Goal: Task Accomplishment & Management: Complete application form

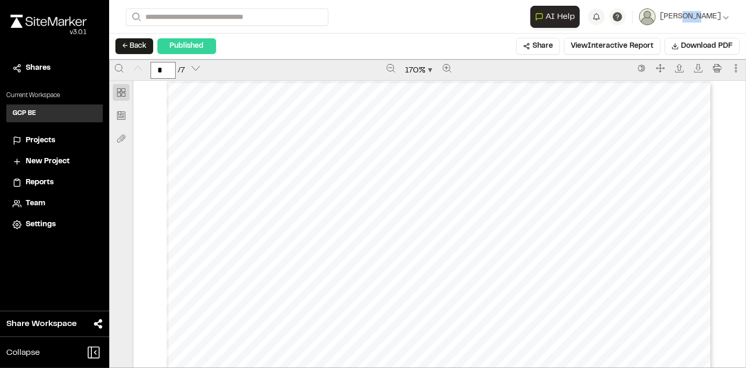
scroll to position [256, 0]
click at [45, 137] on span "Projects" at bounding box center [40, 141] width 29 height 12
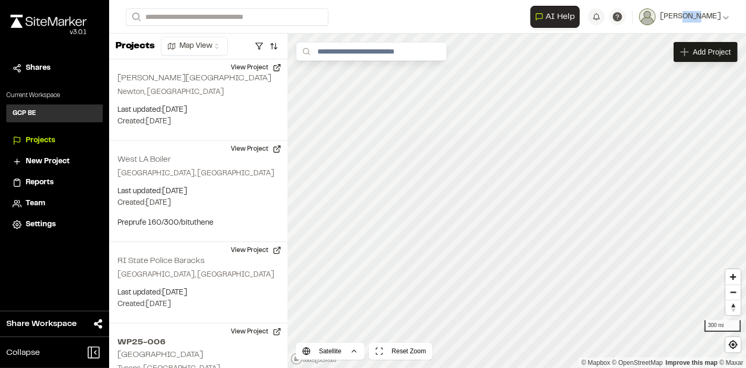
click at [43, 179] on span "Reports" at bounding box center [40, 183] width 28 height 12
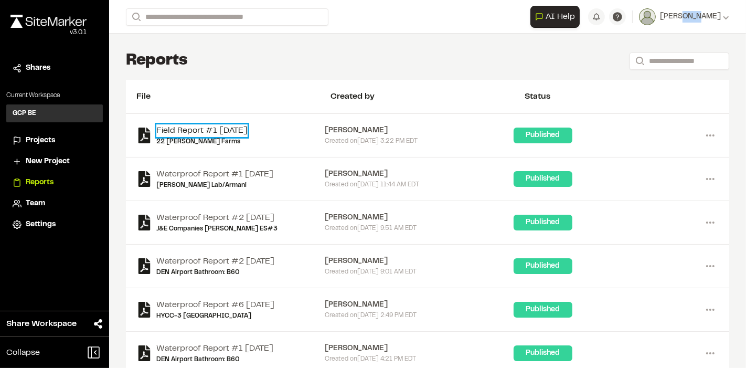
click at [196, 132] on link "Field Report #1 [DATE]" at bounding box center [201, 130] width 91 height 13
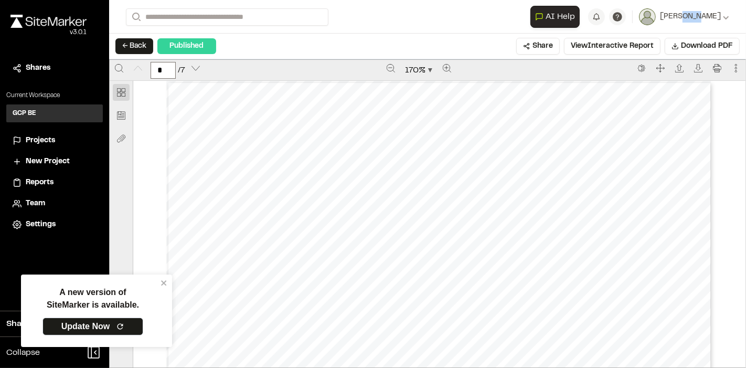
click at [43, 136] on span "Projects" at bounding box center [40, 141] width 29 height 12
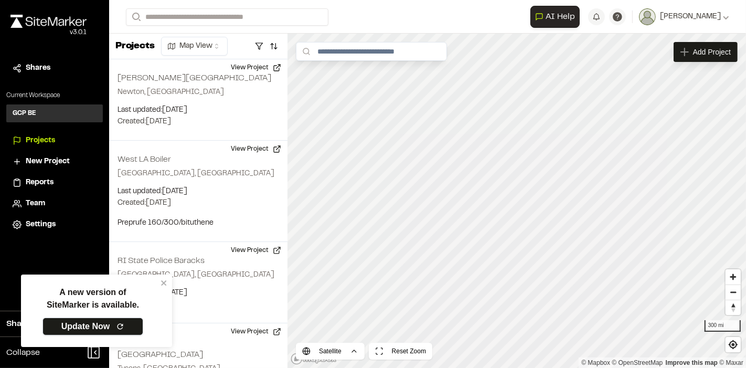
click at [78, 323] on link "Update Now" at bounding box center [93, 326] width 101 height 18
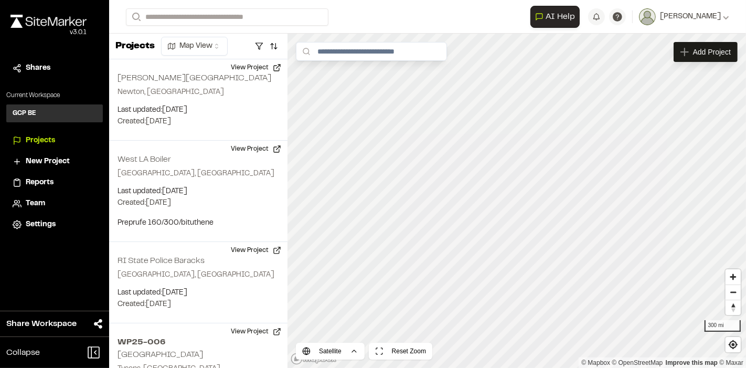
click at [37, 137] on span "Projects" at bounding box center [40, 141] width 29 height 12
click at [40, 141] on span "Projects" at bounding box center [40, 141] width 29 height 12
click at [44, 135] on span "Projects" at bounding box center [40, 141] width 29 height 12
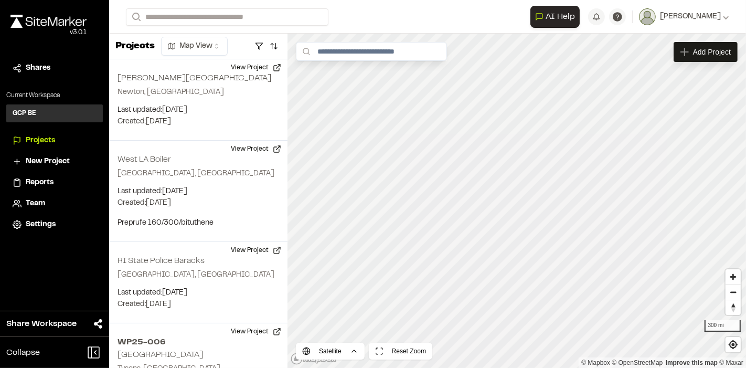
click at [44, 135] on span "Projects" at bounding box center [40, 141] width 29 height 12
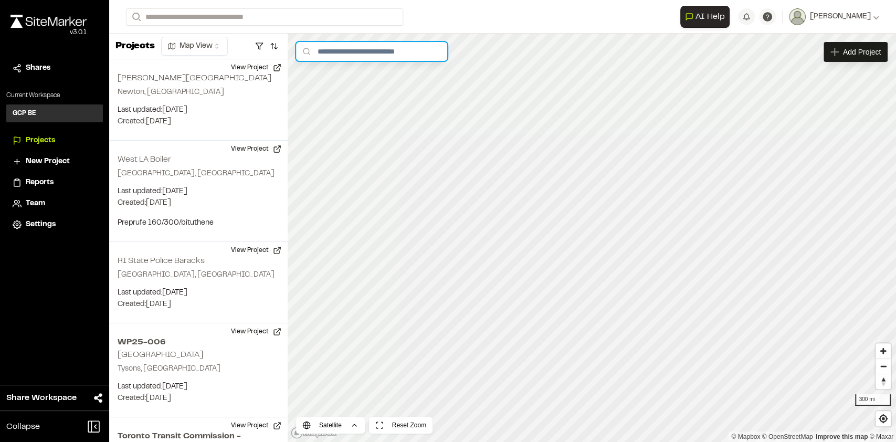
click at [340, 56] on input "text" at bounding box center [371, 51] width 151 height 19
type input "*********"
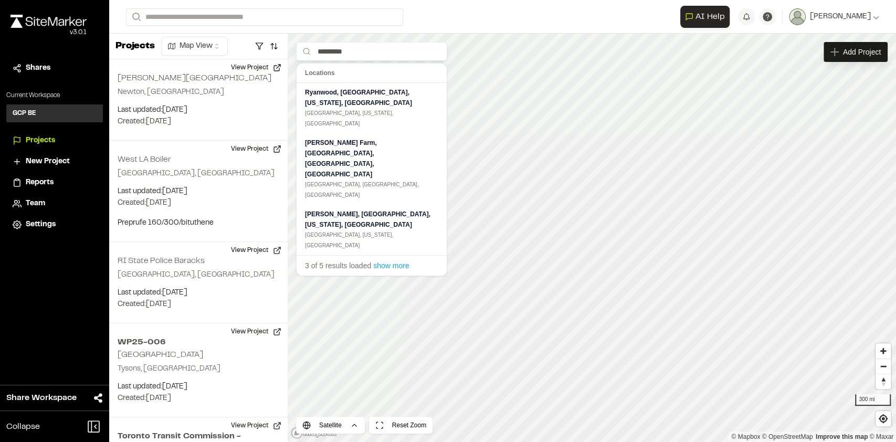
click at [235, 48] on div at bounding box center [448, 221] width 896 height 442
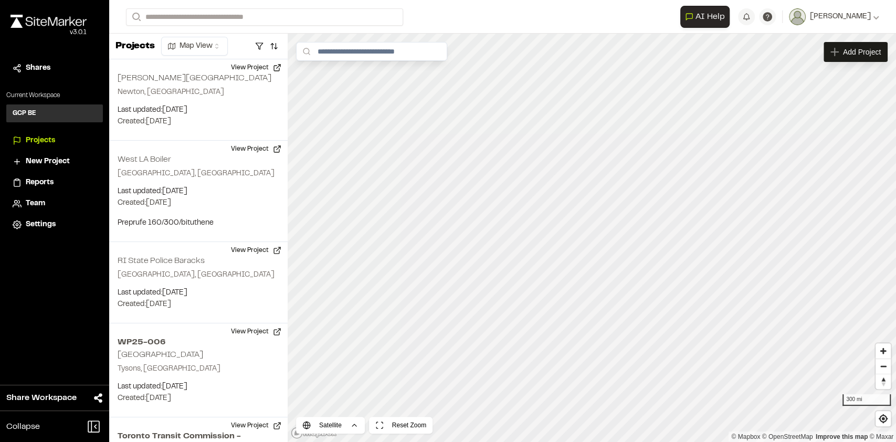
click at [46, 137] on span "Projects" at bounding box center [40, 141] width 29 height 12
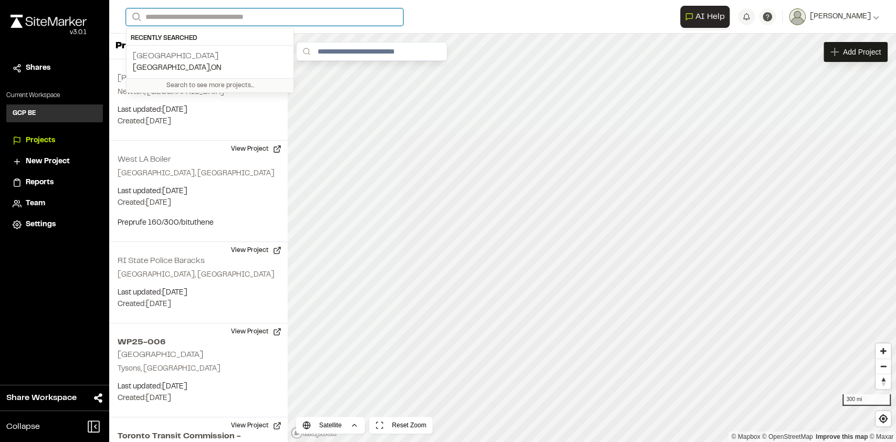
click at [157, 20] on input "Search" at bounding box center [264, 16] width 277 height 17
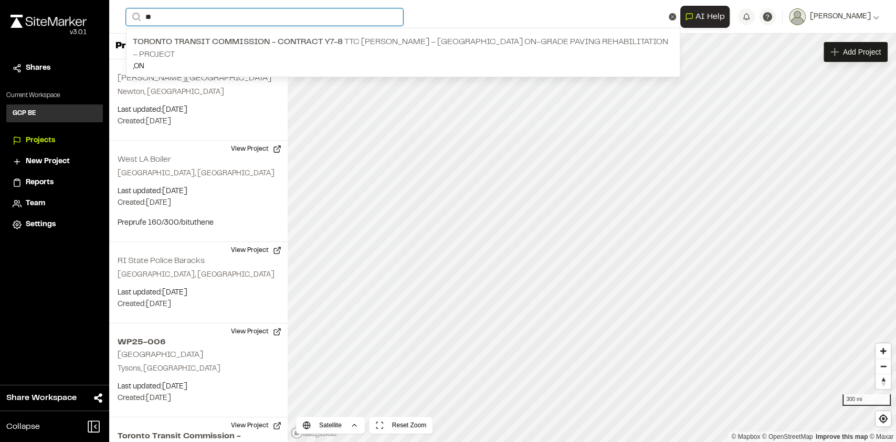
type input "**"
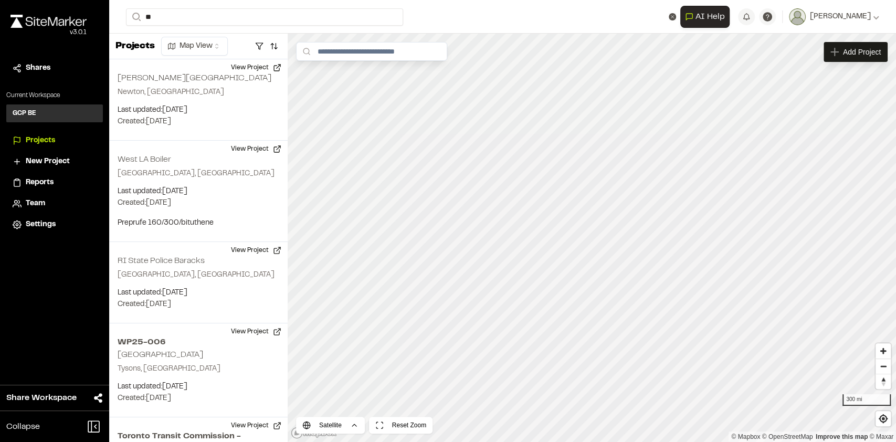
click at [38, 160] on span "New Project" at bounding box center [48, 162] width 44 height 12
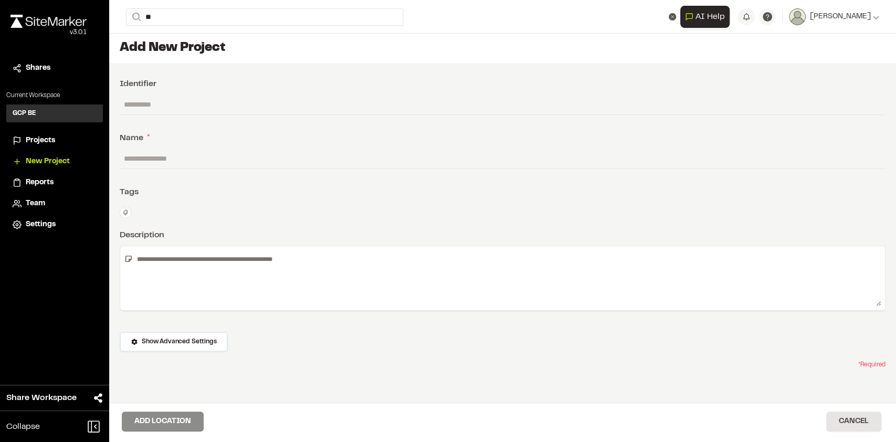
click at [45, 177] on span "Reports" at bounding box center [40, 183] width 28 height 12
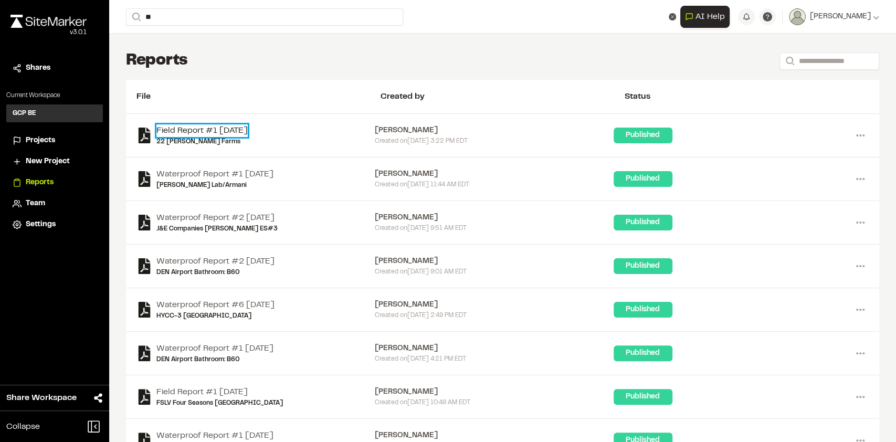
click at [209, 132] on link "Field Report #1 [DATE]" at bounding box center [201, 130] width 91 height 13
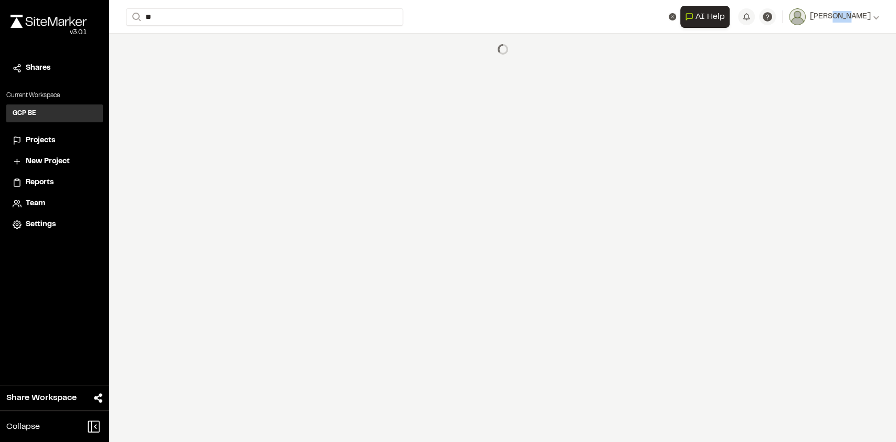
click at [209, 132] on div "**********" at bounding box center [502, 221] width 787 height 442
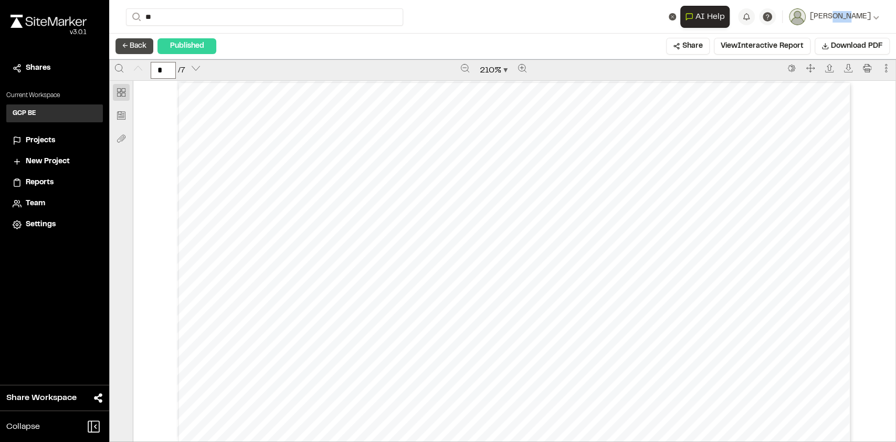
click at [135, 44] on button "← Back" at bounding box center [134, 46] width 38 height 16
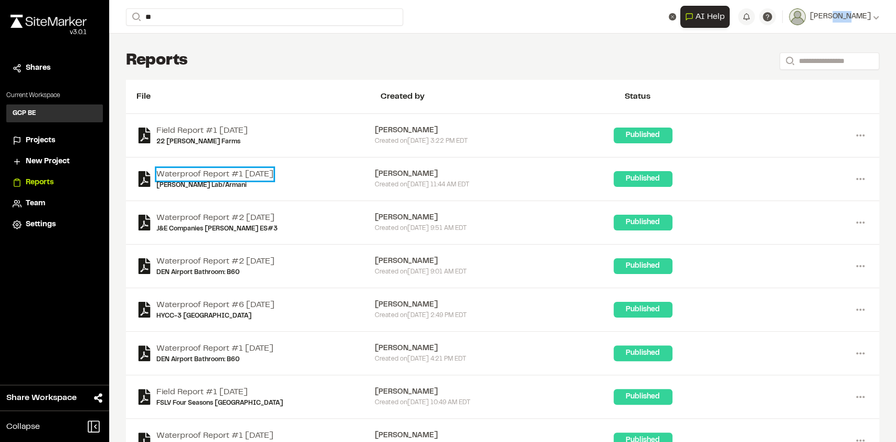
click at [189, 178] on link "Waterproof Report #1 [DATE]" at bounding box center [214, 174] width 117 height 13
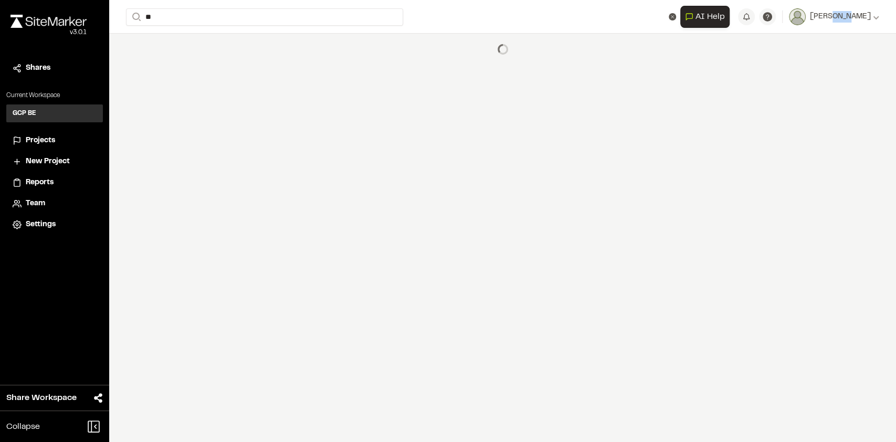
click at [189, 178] on div "**********" at bounding box center [502, 221] width 787 height 442
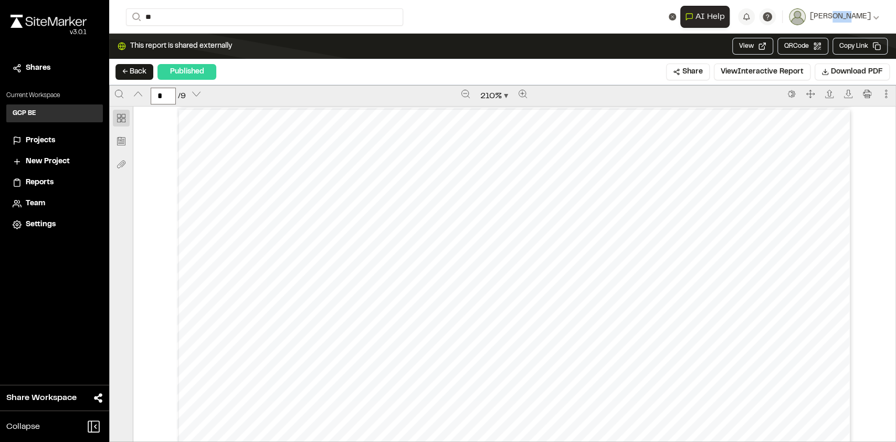
scroll to position [1763, 0]
type input "*"
click at [40, 156] on span "New Project" at bounding box center [48, 162] width 44 height 12
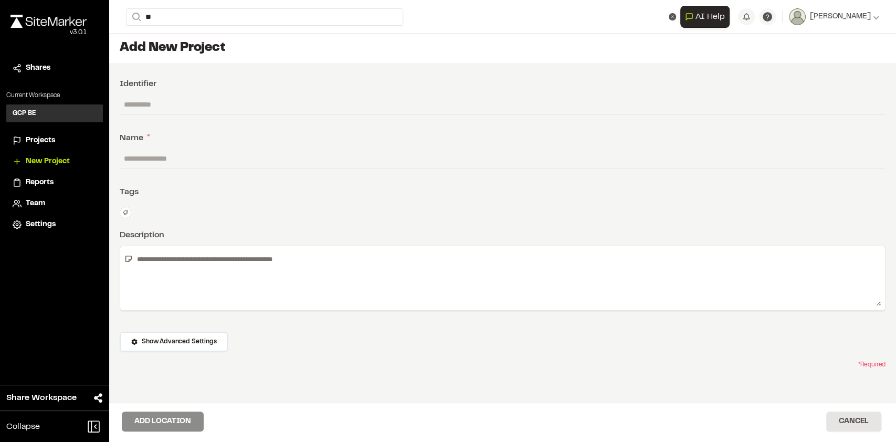
click at [153, 151] on input "text" at bounding box center [503, 158] width 766 height 20
click at [153, 160] on input "text" at bounding box center [503, 158] width 766 height 20
click at [166, 179] on div "**********" at bounding box center [502, 256] width 787 height 387
click at [156, 156] on input "text" at bounding box center [503, 158] width 766 height 20
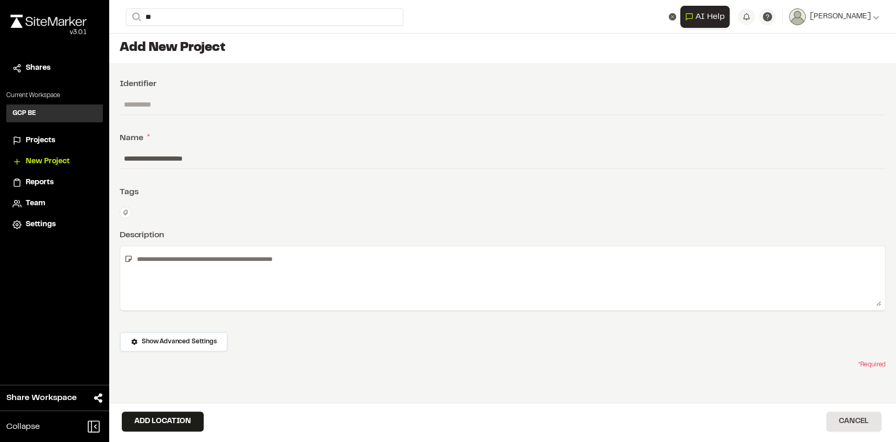
type input "**********"
click at [176, 264] on textarea at bounding box center [507, 278] width 748 height 56
